Goal: Information Seeking & Learning: Learn about a topic

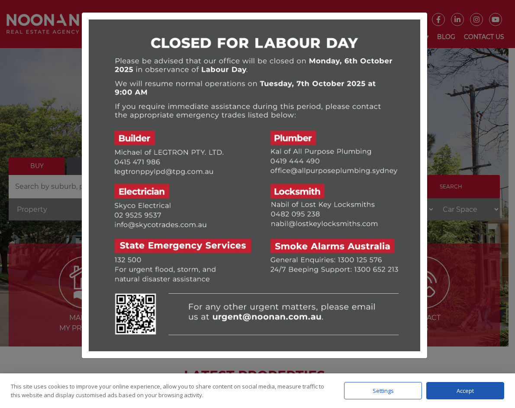
click at [333, 362] on div at bounding box center [257, 204] width 515 height 408
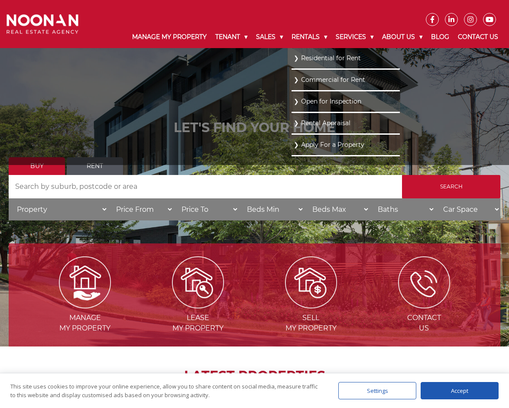
click at [298, 55] on link "Residential for Rent" at bounding box center [346, 58] width 104 height 12
